Goal: Task Accomplishment & Management: Use online tool/utility

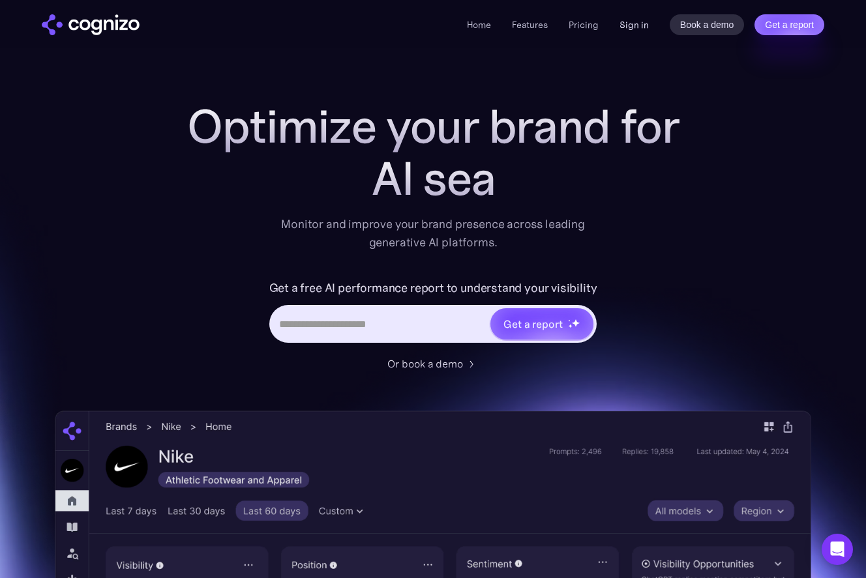
click at [631, 24] on link "Sign in" at bounding box center [633, 25] width 29 height 16
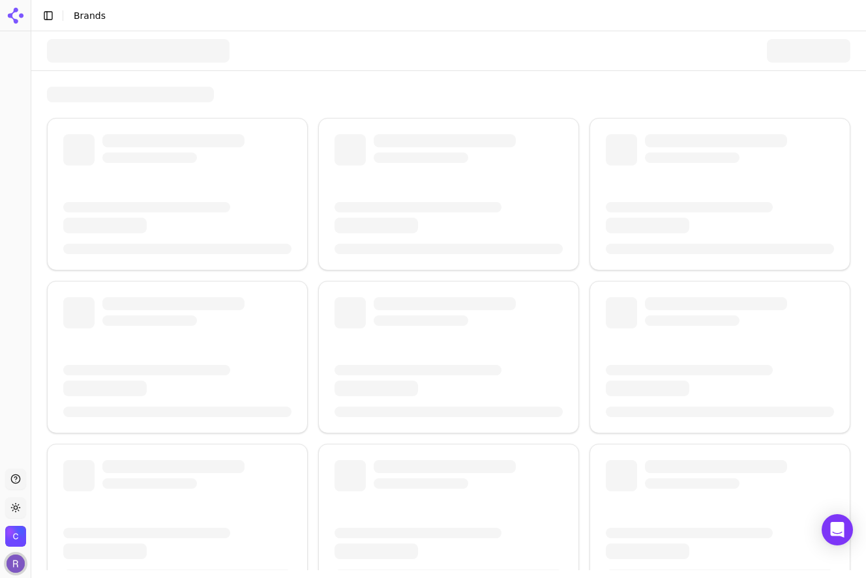
click at [17, 568] on img "Open user button" at bounding box center [16, 564] width 18 height 18
click at [127, 355] on div at bounding box center [177, 357] width 261 height 153
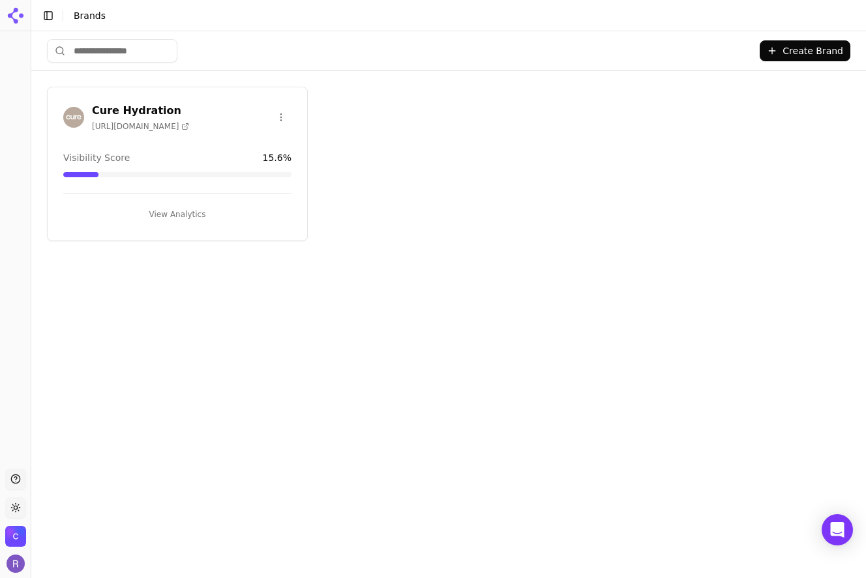
click at [16, 14] on icon at bounding box center [15, 15] width 21 height 21
click at [129, 113] on h3 "Cure Hydration" at bounding box center [140, 111] width 97 height 16
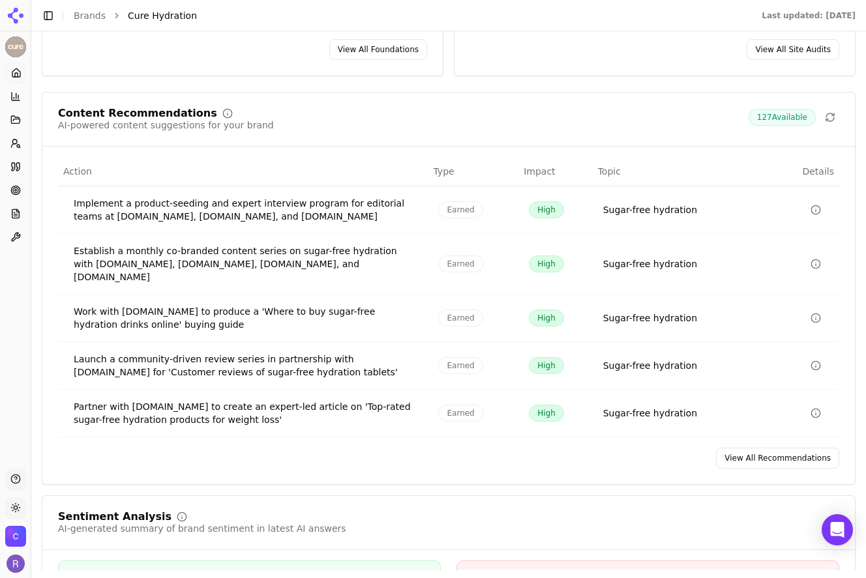
scroll to position [1851, 0]
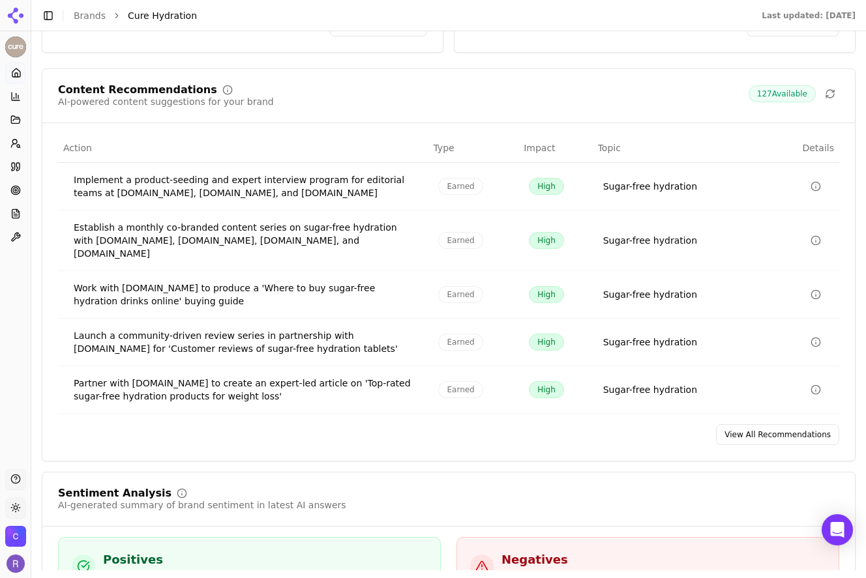
click at [756, 424] on link "View All Recommendations" at bounding box center [777, 434] width 123 height 21
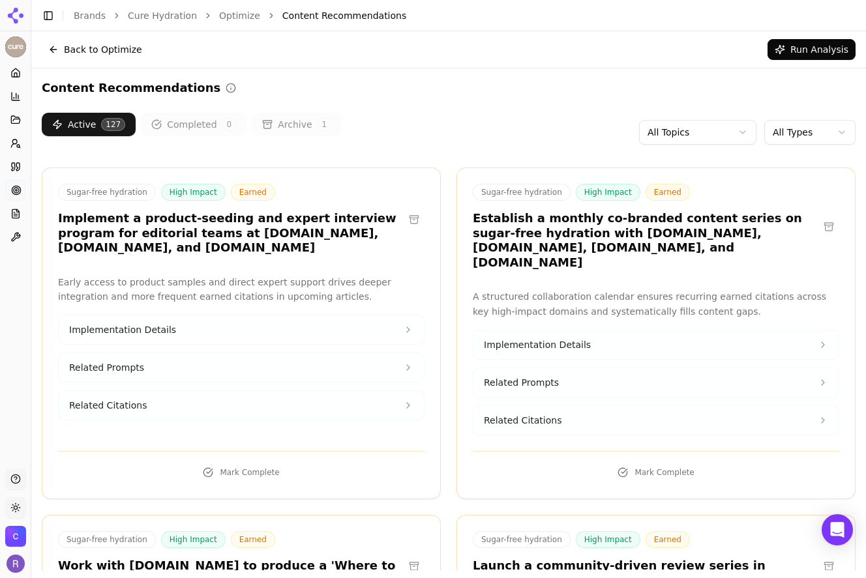
click at [718, 129] on html "Cure Hydration Platform Home Competition Topics Prompts Citations Optimize Repo…" at bounding box center [433, 289] width 866 height 578
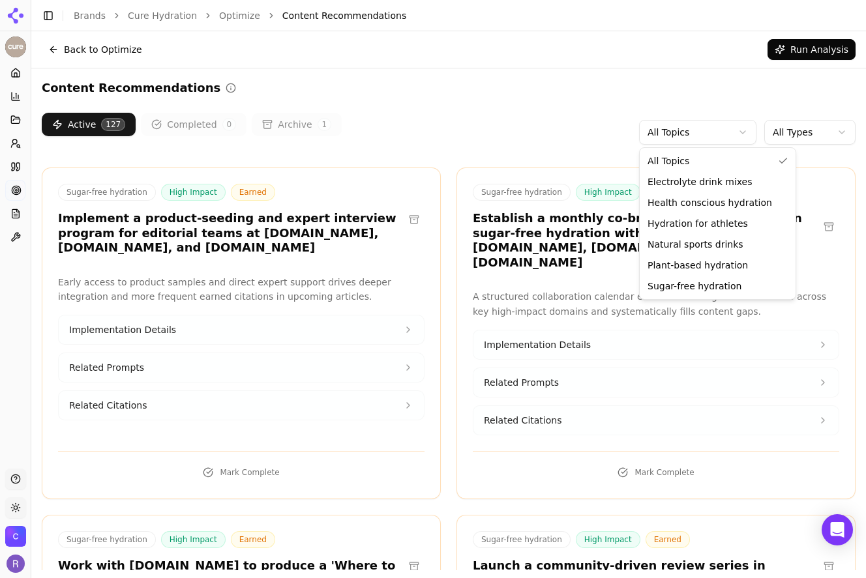
click at [717, 97] on html "Cure Hydration Platform Home Competition Topics Prompts Citations Optimize Repo…" at bounding box center [433, 289] width 866 height 578
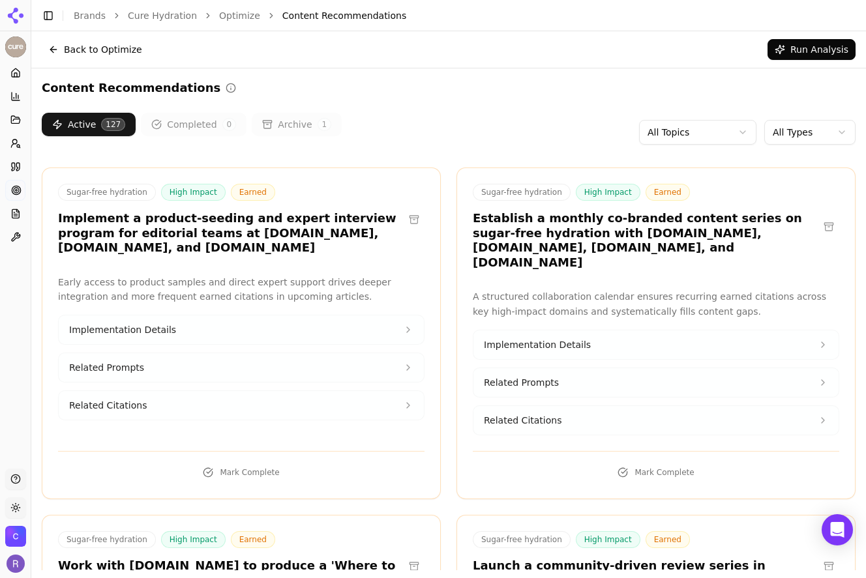
click at [789, 126] on html "Cure Hydration Platform Home Competition Topics Prompts Citations Optimize Repo…" at bounding box center [433, 289] width 866 height 578
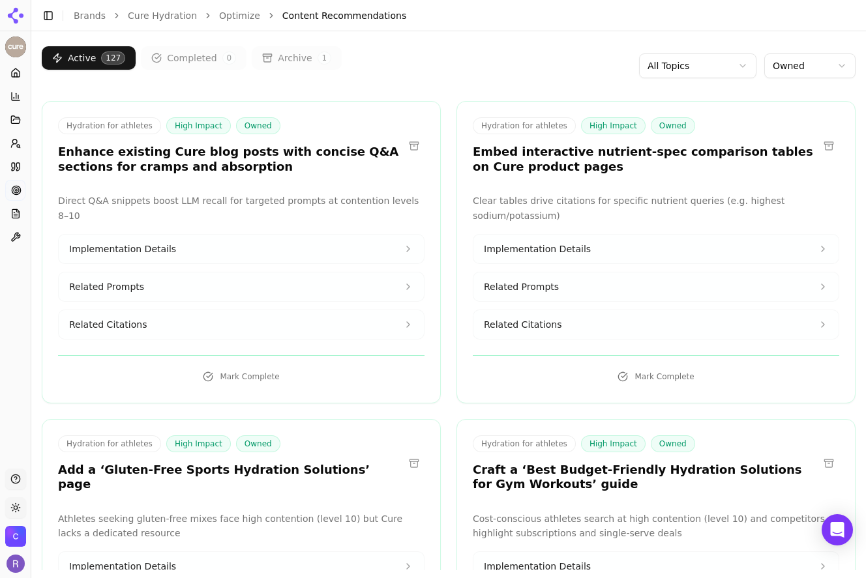
scroll to position [67, 0]
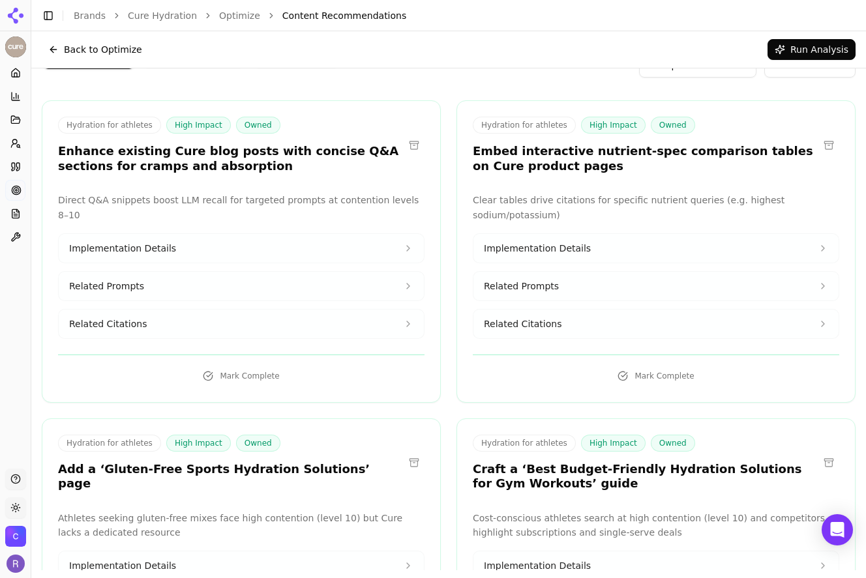
click at [216, 237] on button "Implementation Details" at bounding box center [241, 248] width 365 height 29
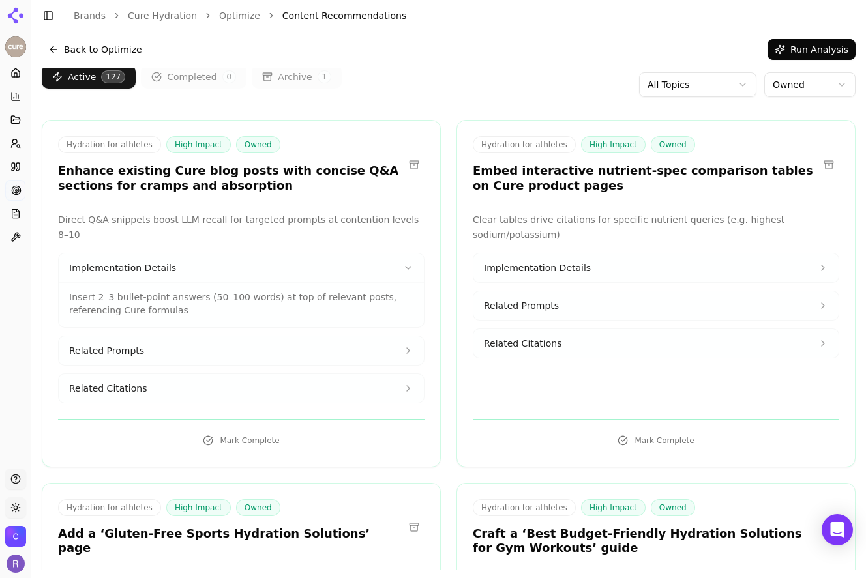
scroll to position [23, 0]
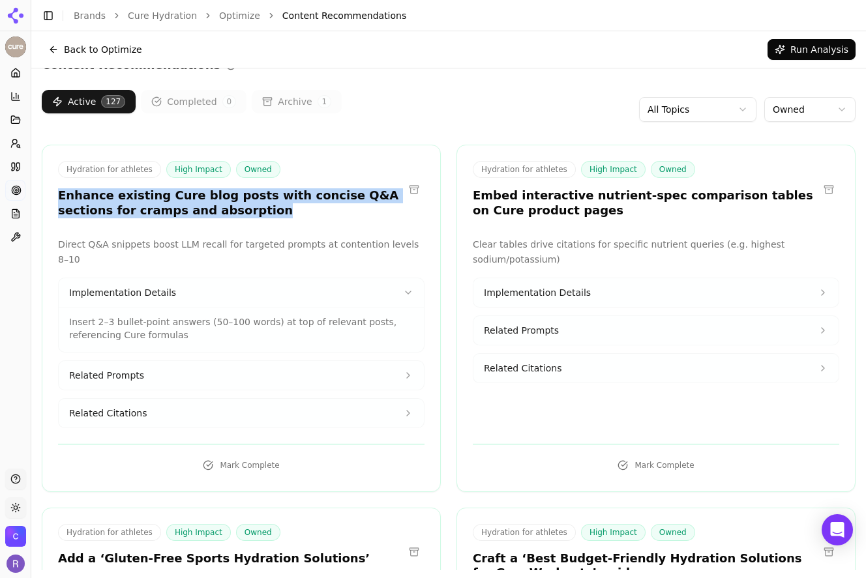
drag, startPoint x: 207, startPoint y: 212, endPoint x: 50, endPoint y: 198, distance: 157.7
click at [50, 198] on div "Hydration for athletes High Impact Owned Enhance existing Cure blog posts with …" at bounding box center [241, 191] width 398 height 61
copy h3 "Enhance existing Cure blog posts with concise Q&A sections for cramps and absor…"
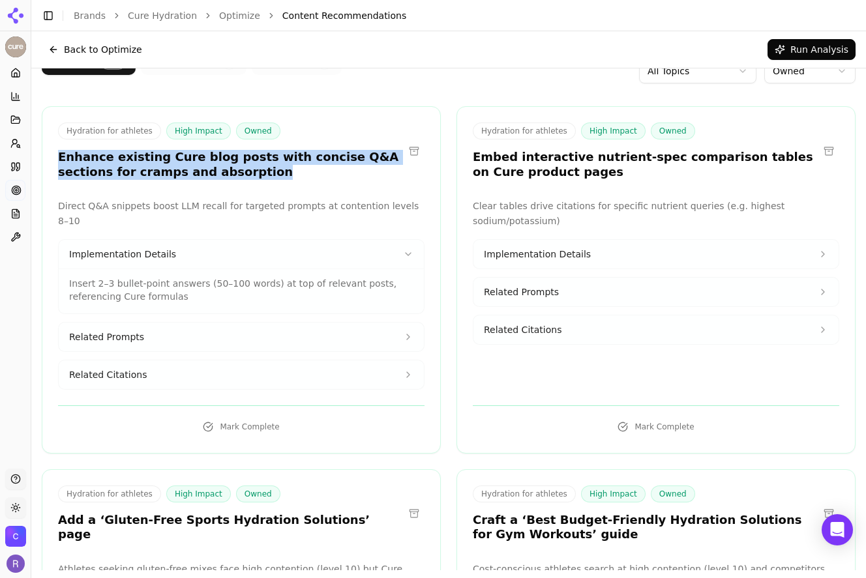
scroll to position [68, 0]
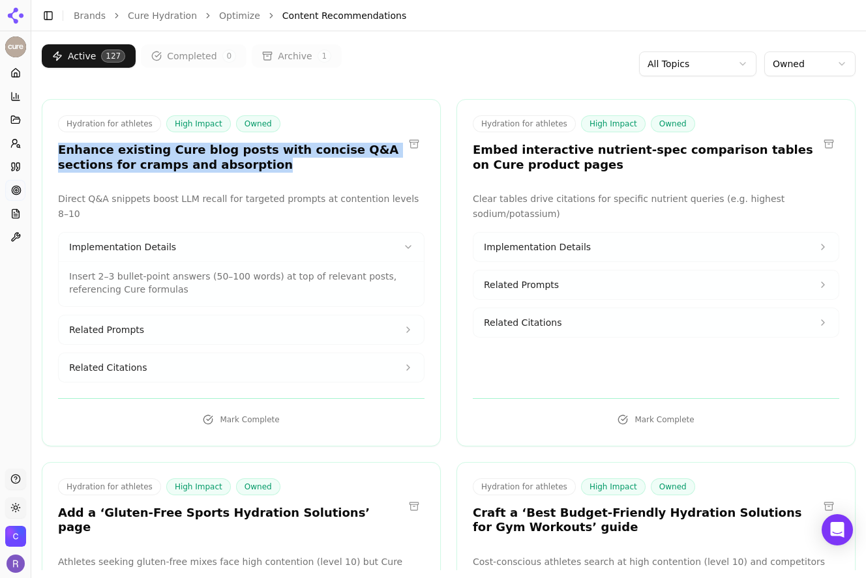
click at [192, 316] on button "Related Prompts" at bounding box center [241, 330] width 365 height 29
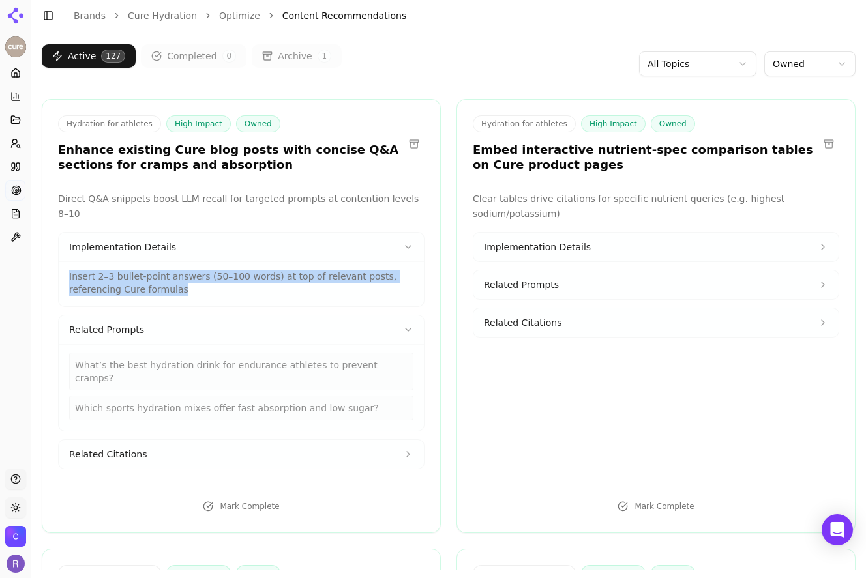
drag, startPoint x: 191, startPoint y: 276, endPoint x: 70, endPoint y: 261, distance: 122.1
click at [70, 270] on p "Insert 2–3 bullet-point answers (50–100 words) at top of relevant posts, refere…" at bounding box center [241, 283] width 344 height 26
copy p "Insert 2–3 bullet-point answers (50–100 words) at top of relevant posts, refere…"
click at [121, 448] on span "Related Citations" at bounding box center [108, 454] width 78 height 13
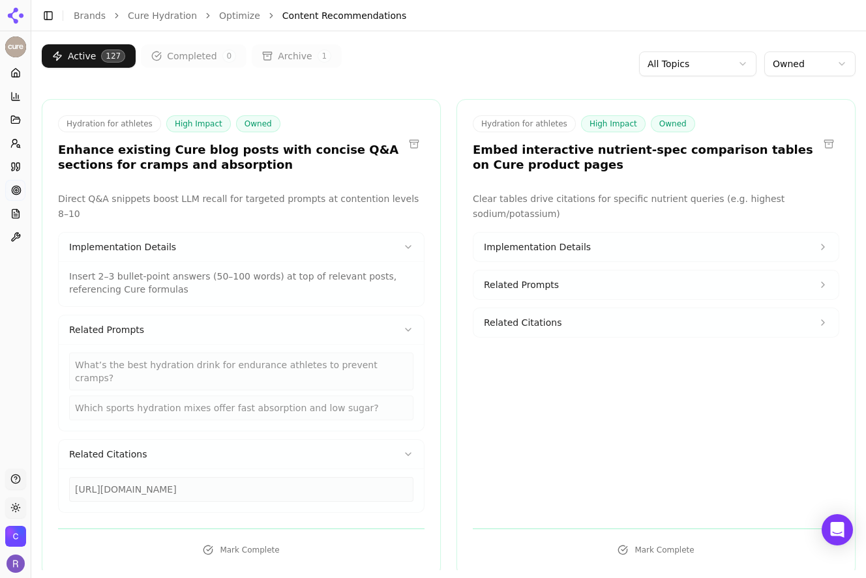
click at [336, 477] on div "[URL][DOMAIN_NAME]" at bounding box center [241, 489] width 344 height 25
click at [322, 477] on div "[URL][DOMAIN_NAME]" at bounding box center [241, 489] width 344 height 25
drag, startPoint x: 325, startPoint y: 462, endPoint x: 53, endPoint y: 454, distance: 272.0
click at [53, 455] on div "Direct Q&A snippets boost LLM recall for targeted prompts at contention levels …" at bounding box center [241, 352] width 398 height 321
copy div "[URL][DOMAIN_NAME]"
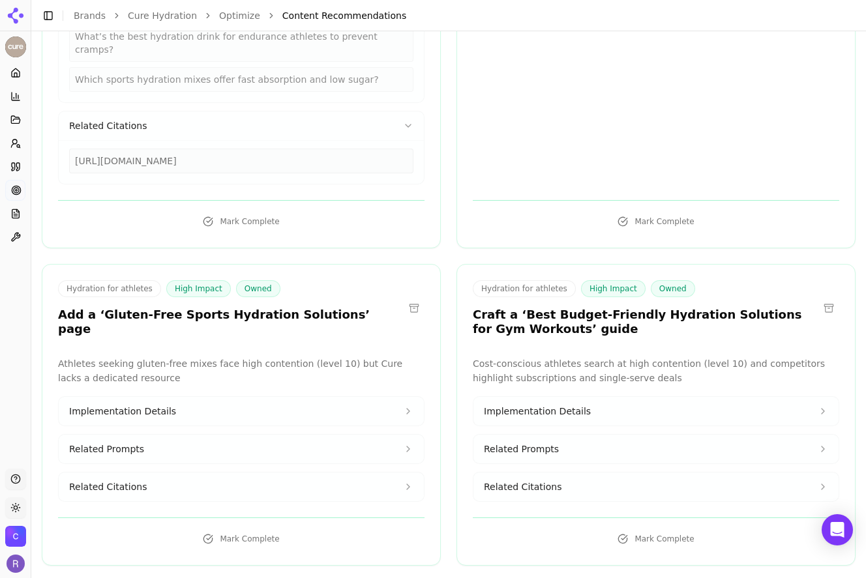
scroll to position [400, 0]
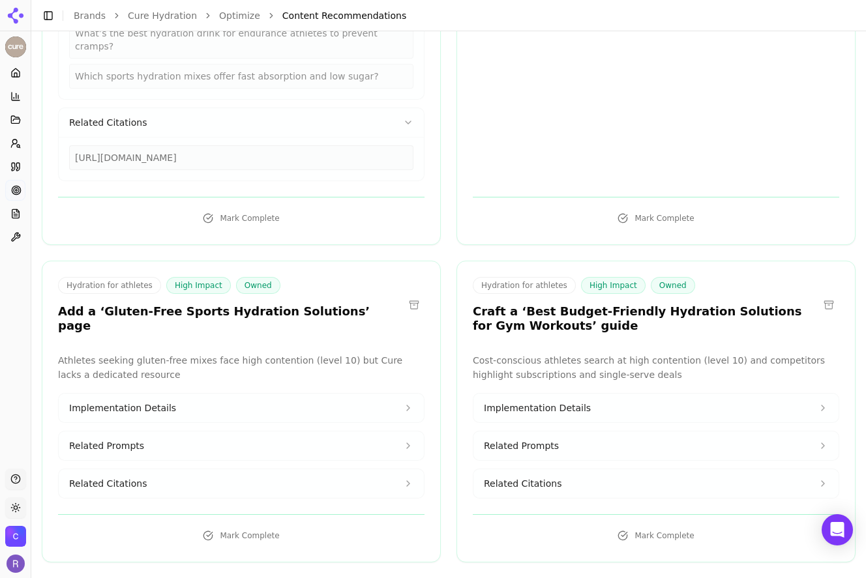
click at [306, 304] on h3 "Add a ‘Gluten-Free Sports Hydration Solutions’ page" at bounding box center [231, 318] width 346 height 29
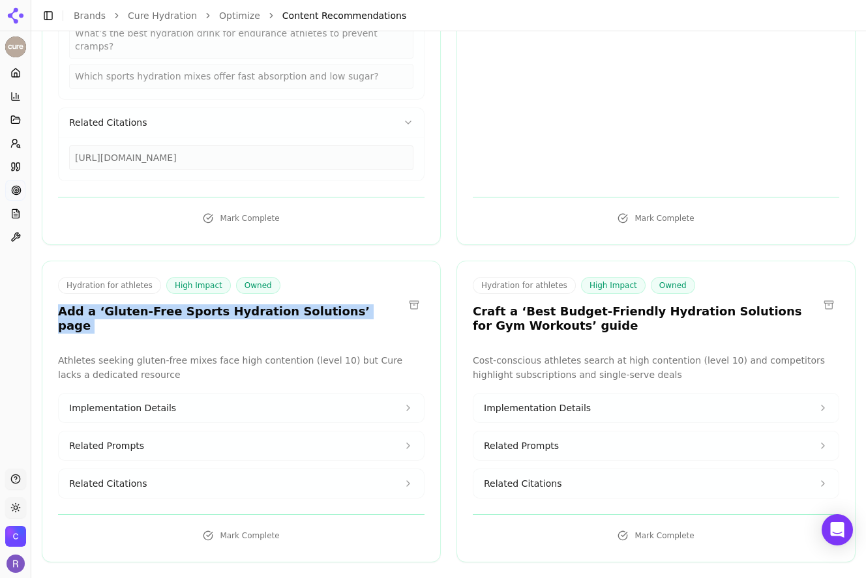
click at [306, 304] on h3 "Add a ‘Gluten-Free Sports Hydration Solutions’ page" at bounding box center [231, 318] width 346 height 29
click at [271, 394] on button "Implementation Details" at bounding box center [241, 408] width 365 height 29
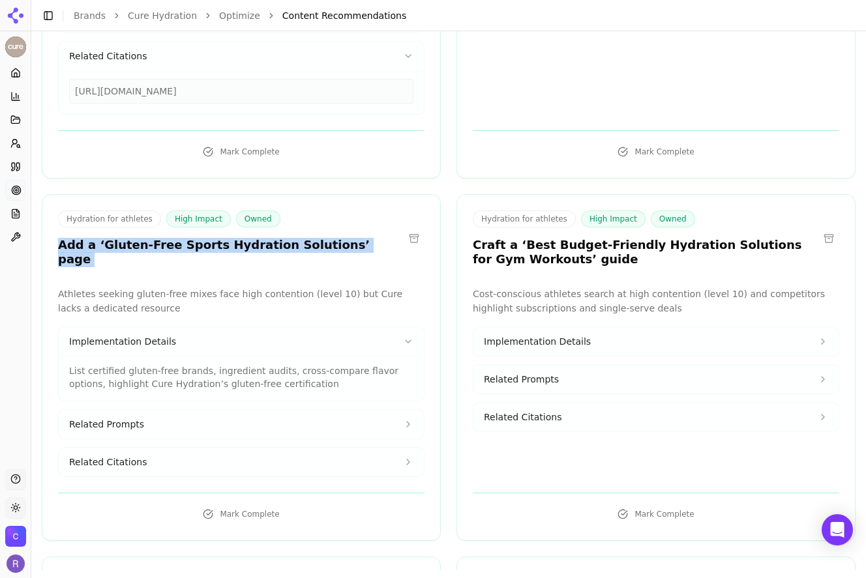
scroll to position [468, 0]
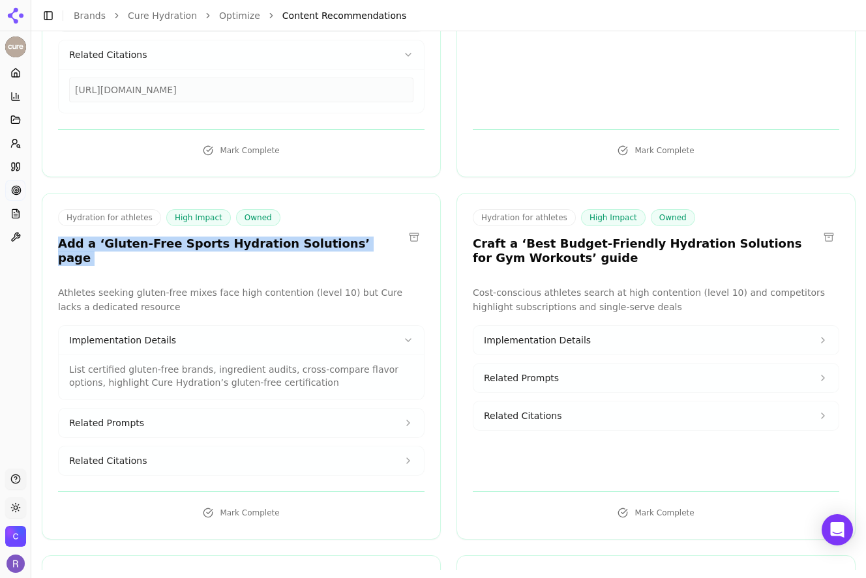
click at [267, 409] on button "Related Prompts" at bounding box center [241, 423] width 365 height 29
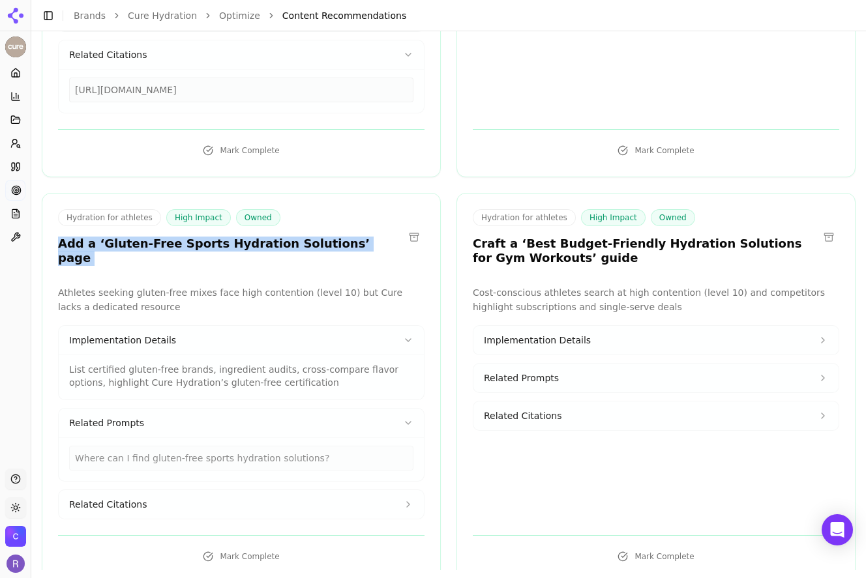
click at [267, 490] on button "Related Citations" at bounding box center [241, 504] width 365 height 29
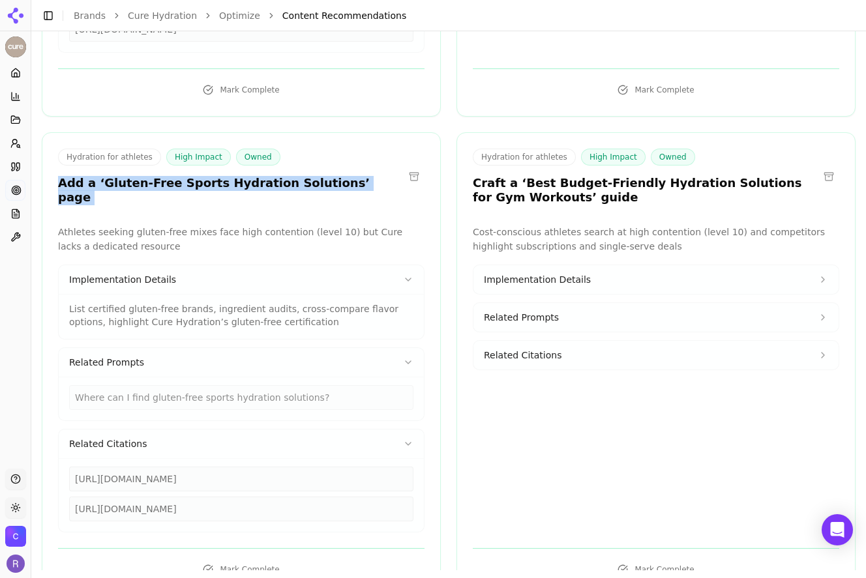
scroll to position [530, 0]
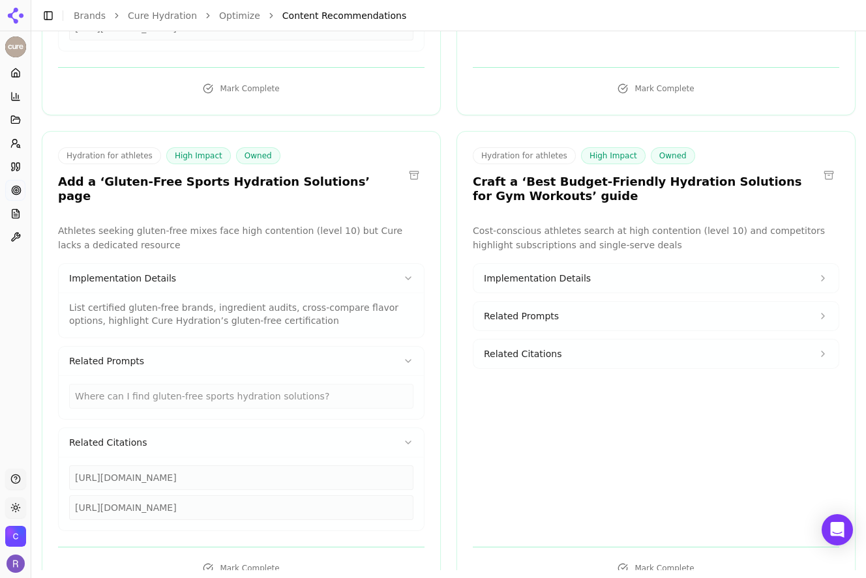
click at [263, 466] on div "[URL][DOMAIN_NAME]" at bounding box center [241, 478] width 344 height 25
copy div "[URL][DOMAIN_NAME]"
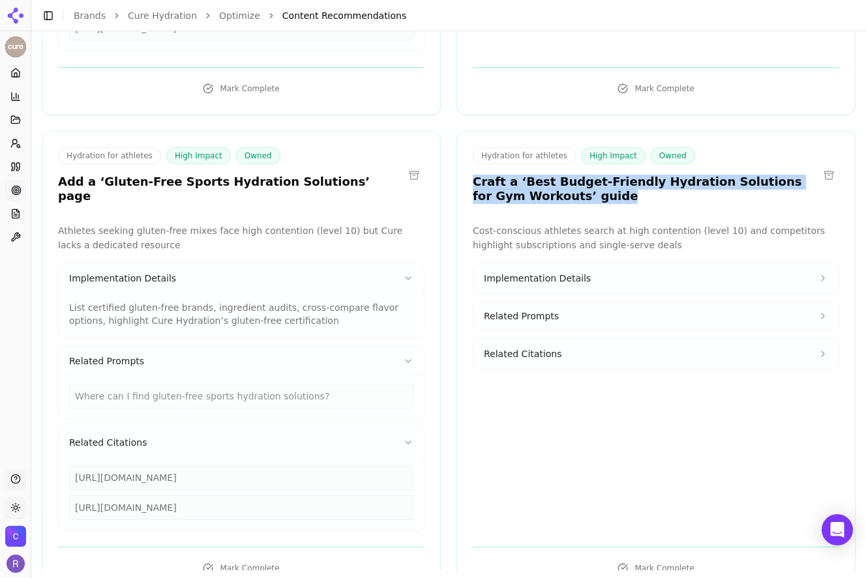
drag, startPoint x: 582, startPoint y: 175, endPoint x: 468, endPoint y: 156, distance: 115.1
click at [467, 156] on div "Hydration for athletes High Impact Owned Craft a ‘Best Budget-Friendly Hydratio…" at bounding box center [656, 177] width 398 height 61
copy h3 "Craft a ‘Best Budget-Friendly Hydration Solutions for Gym Workouts’ guide"
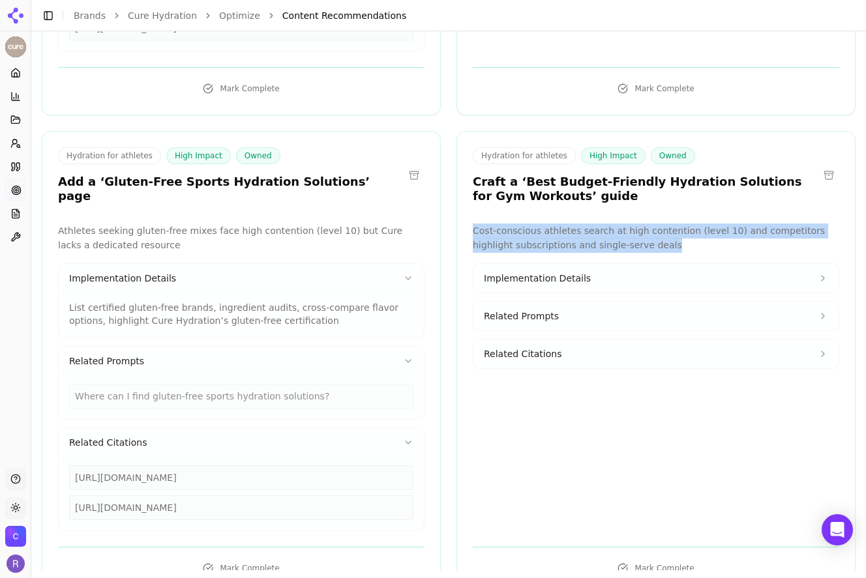
drag, startPoint x: 640, startPoint y: 218, endPoint x: 454, endPoint y: 196, distance: 187.1
copy p "Cost-conscious athletes search at high contention (level 10) and competitors hi…"
click at [621, 340] on button "Related Citations" at bounding box center [655, 354] width 365 height 29
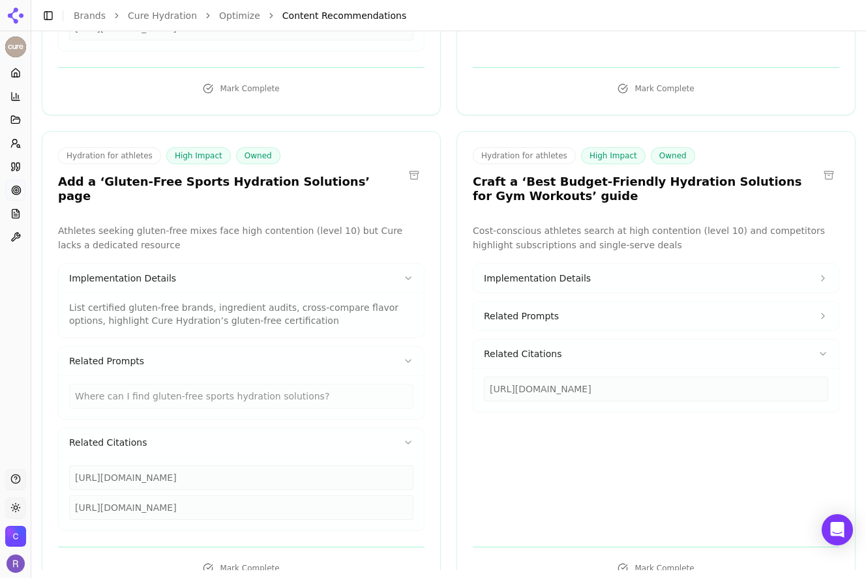
click at [615, 377] on div "[URL][DOMAIN_NAME]" at bounding box center [656, 389] width 344 height 25
copy div "[URL][DOMAIN_NAME]"
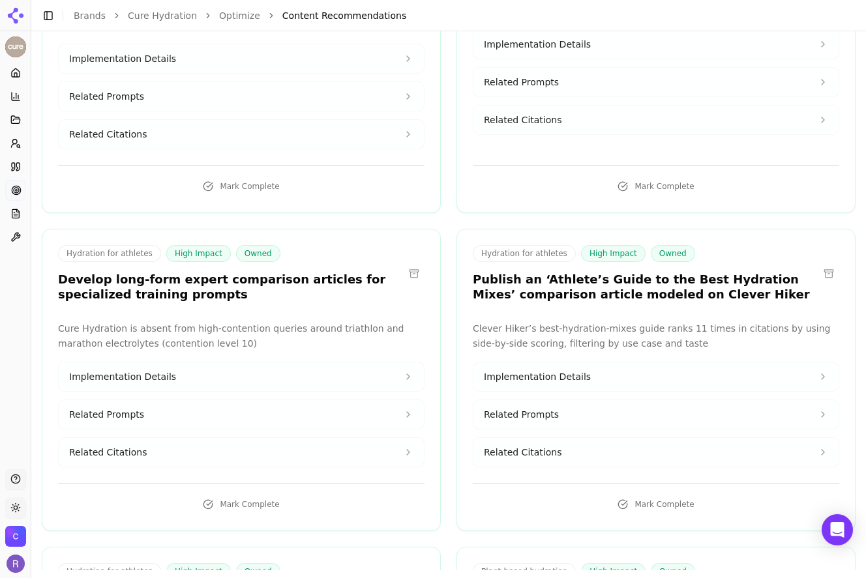
scroll to position [1247, 0]
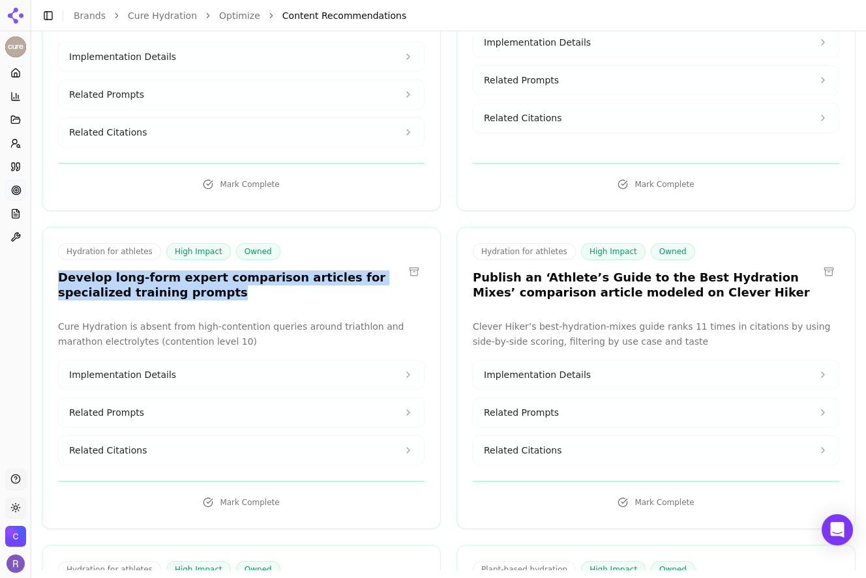
drag, startPoint x: 154, startPoint y: 232, endPoint x: 50, endPoint y: 222, distance: 104.1
click at [50, 243] on div "Hydration for athletes High Impact Owned Develop long-form expert comparison ar…" at bounding box center [241, 273] width 398 height 61
copy h3 "Develop long-form expert comparison articles for specialized training prompts"
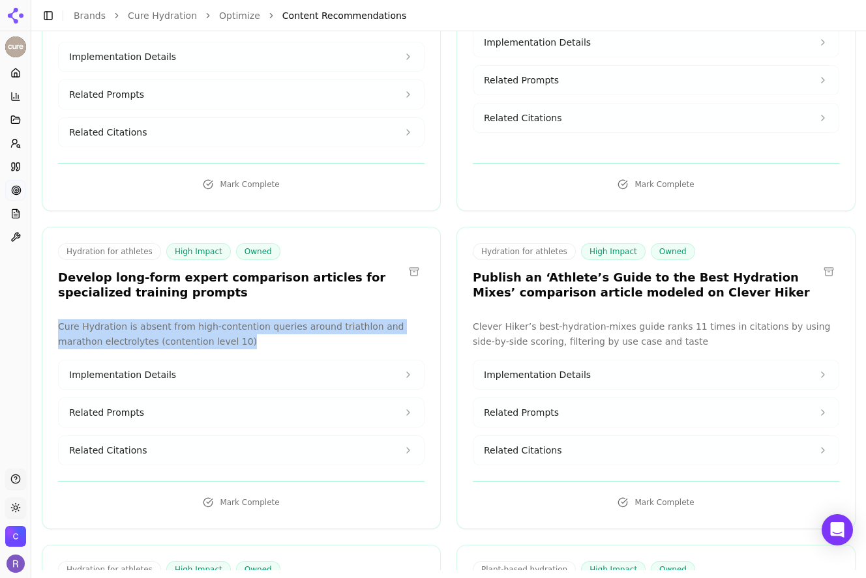
drag, startPoint x: 207, startPoint y: 283, endPoint x: 41, endPoint y: 270, distance: 166.1
click at [42, 270] on div "Hydration for athletes High Impact Owned Develop long-form expert comparison ar…" at bounding box center [241, 378] width 399 height 303
copy p "Cure Hydration is absent from high-contention queries around triathlon and mara…"
click at [186, 436] on button "Related Citations" at bounding box center [241, 450] width 365 height 29
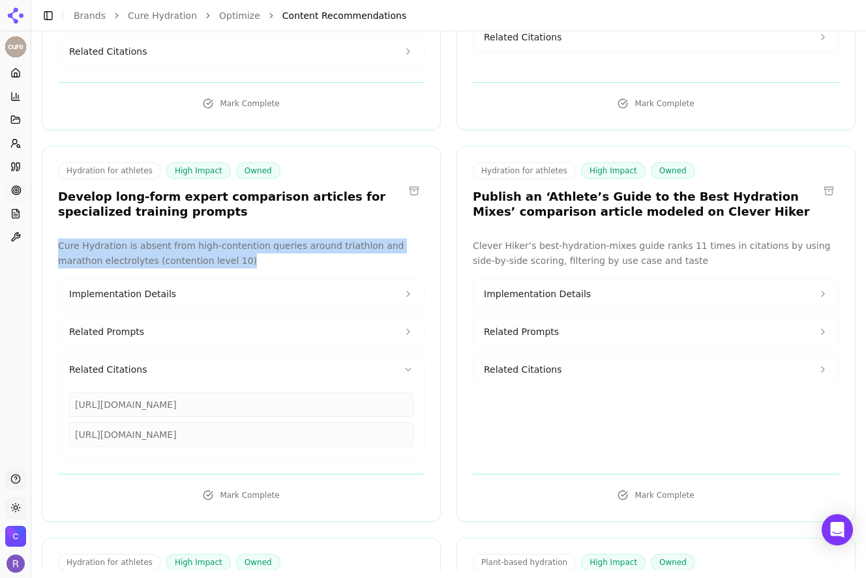
scroll to position [1333, 0]
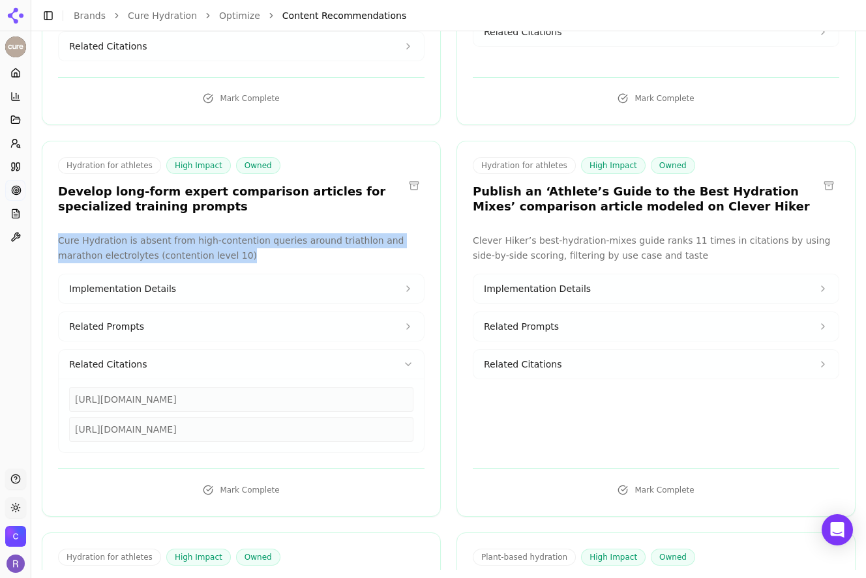
click at [703, 274] on button "Implementation Details" at bounding box center [655, 288] width 365 height 29
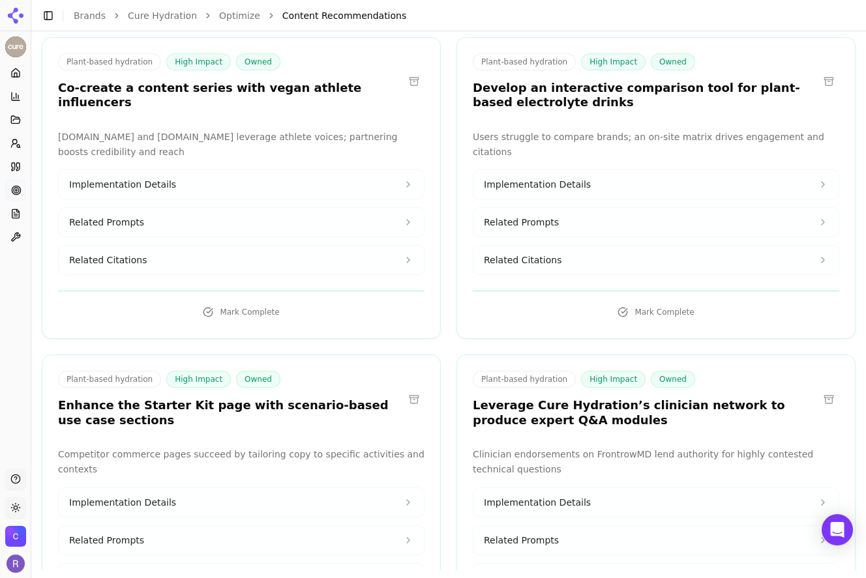
scroll to position [3131, 0]
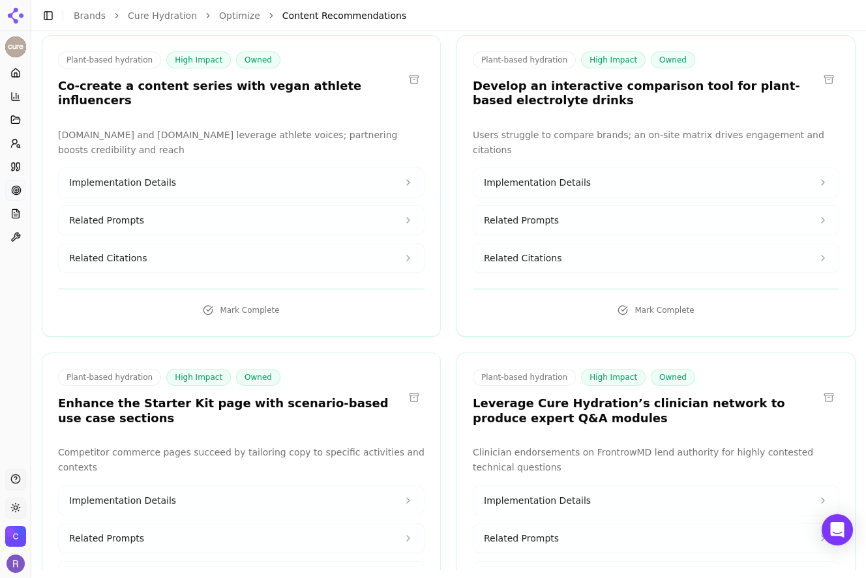
click at [539, 494] on span "Implementation Details" at bounding box center [537, 500] width 107 height 13
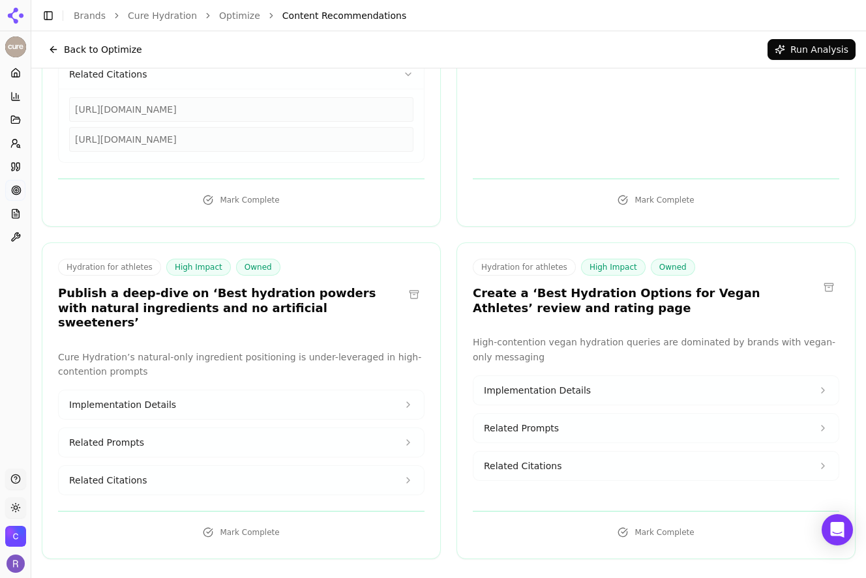
scroll to position [0, 0]
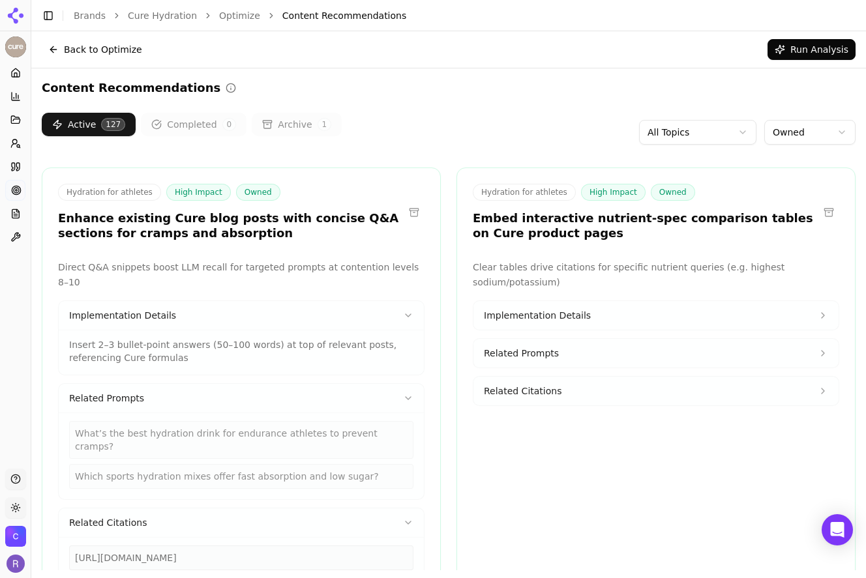
click at [83, 45] on button "Back to Optimize" at bounding box center [95, 49] width 107 height 21
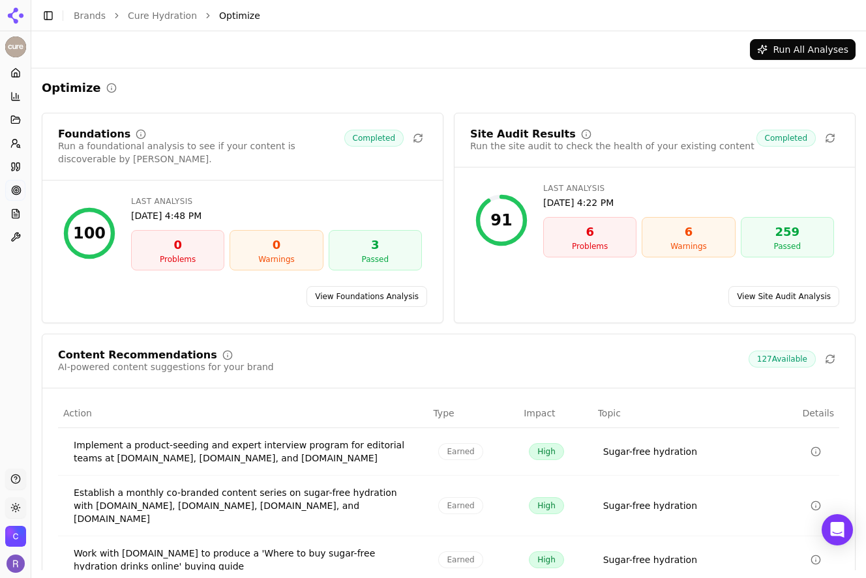
click at [802, 48] on button "Run All Analyses" at bounding box center [803, 49] width 106 height 21
